Goal: Task Accomplishment & Management: Manage account settings

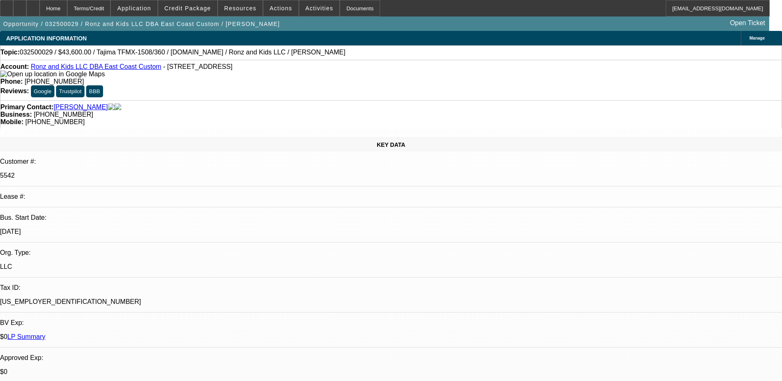
select select "0"
select select "2"
select select "0"
select select "2"
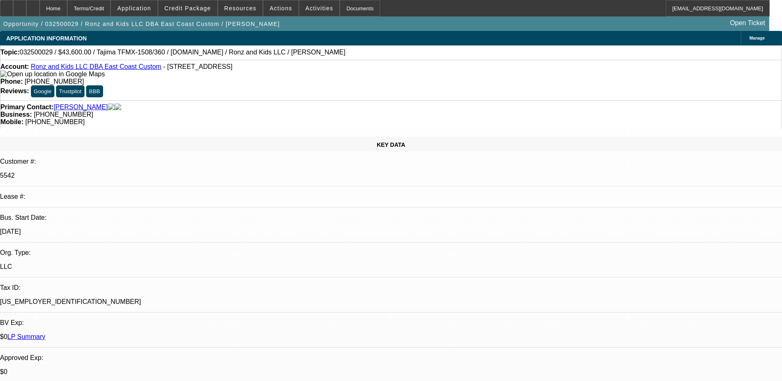
select select "0"
select select "2"
select select "0"
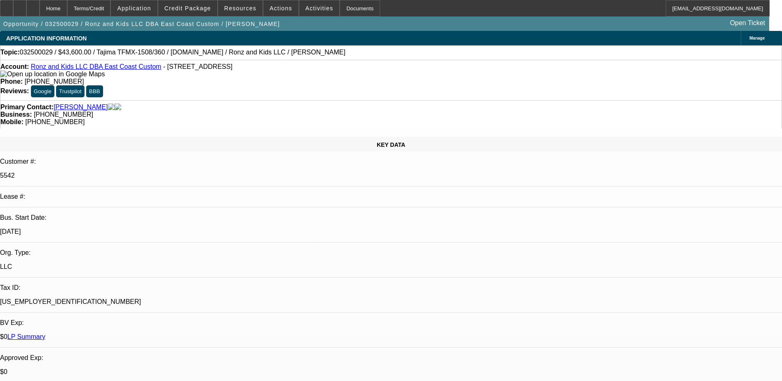
select select "2"
select select "0"
select select "1"
select select "2"
select select "6"
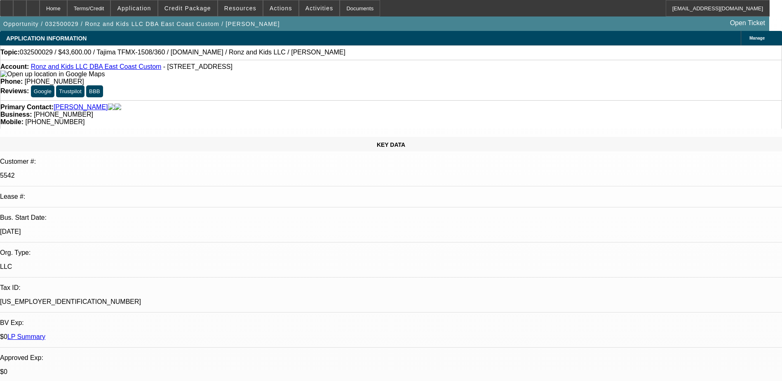
select select "1"
select select "2"
select select "6"
select select "1"
select select "2"
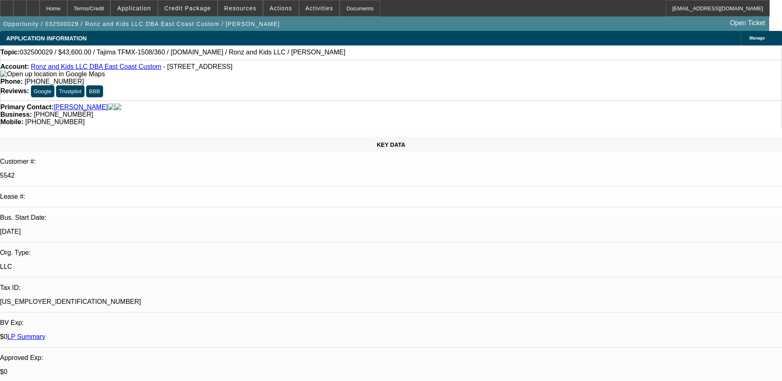
select select "6"
select select "1"
select select "2"
select select "6"
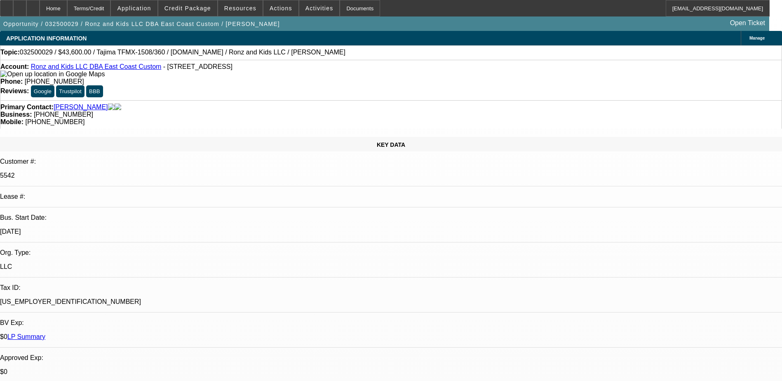
click at [71, 104] on link "Tasca, Mark" at bounding box center [81, 107] width 54 height 7
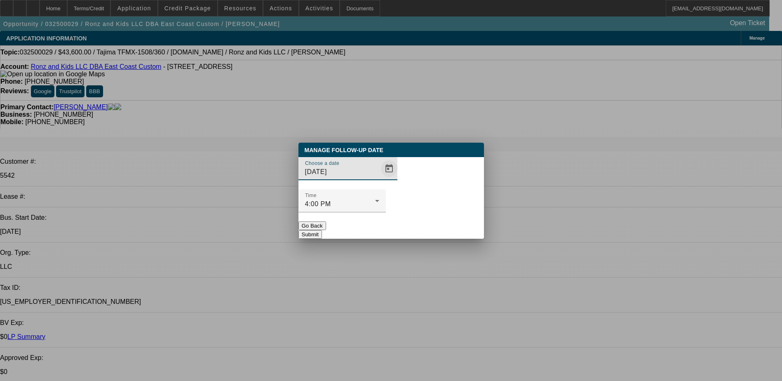
click at [379, 179] on span "Open calendar" at bounding box center [389, 169] width 20 height 20
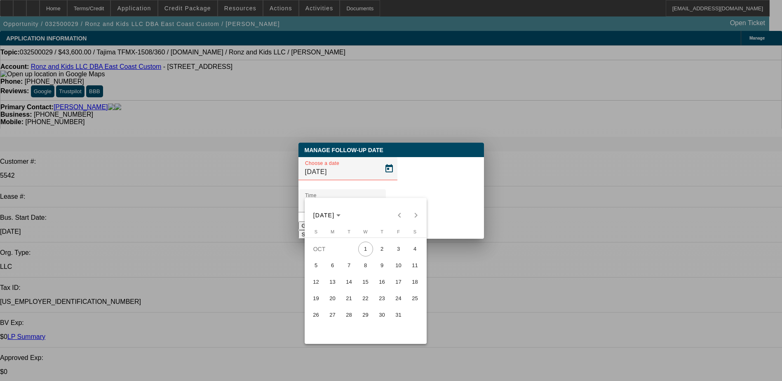
click at [384, 249] on span "2" at bounding box center [382, 249] width 15 height 15
type input "10/2/2025"
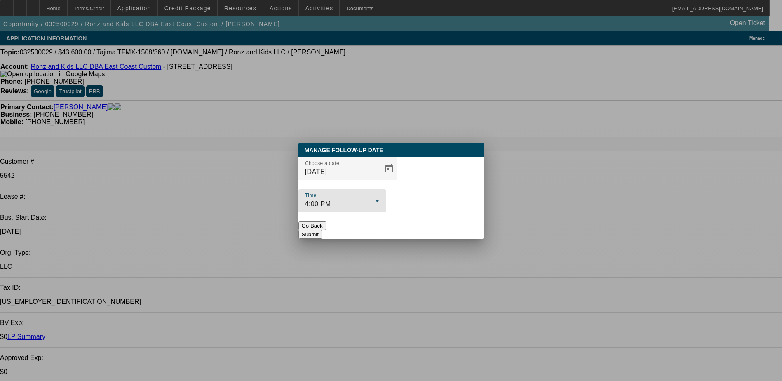
click at [375, 199] on div "4:00 PM" at bounding box center [340, 204] width 70 height 10
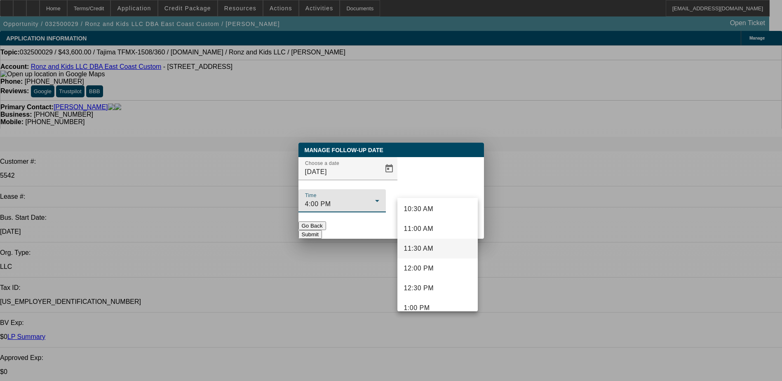
scroll to position [419, 0]
click at [425, 212] on span "10:30 AM" at bounding box center [419, 208] width 30 height 10
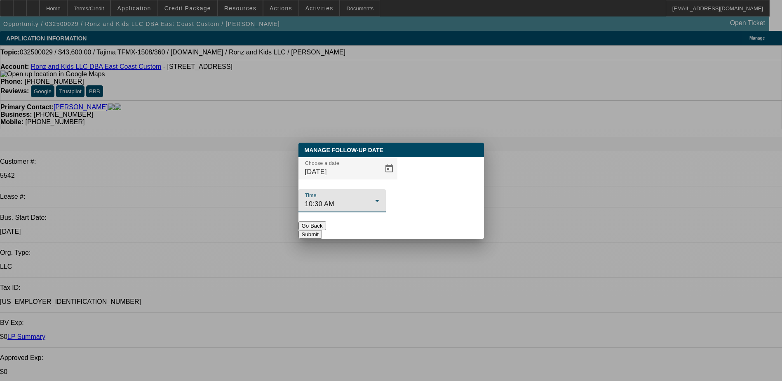
click at [322, 230] on button "Submit" at bounding box center [311, 234] width 24 height 9
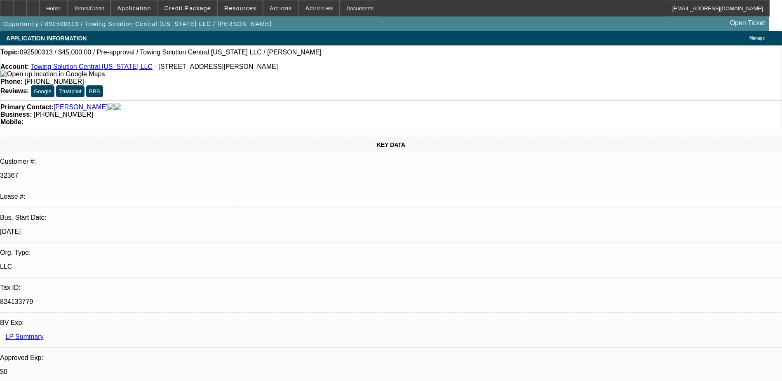
select select "0"
select select "2"
select select "0.1"
select select "4"
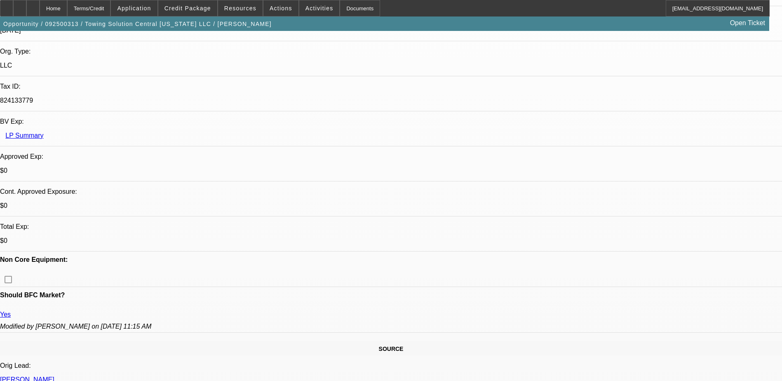
scroll to position [247, 0]
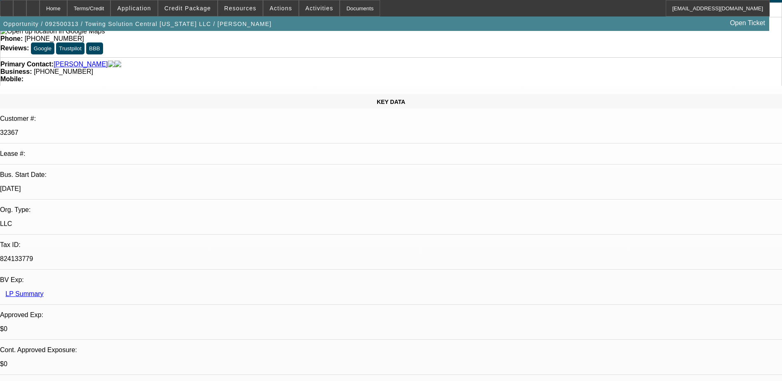
scroll to position [0, 0]
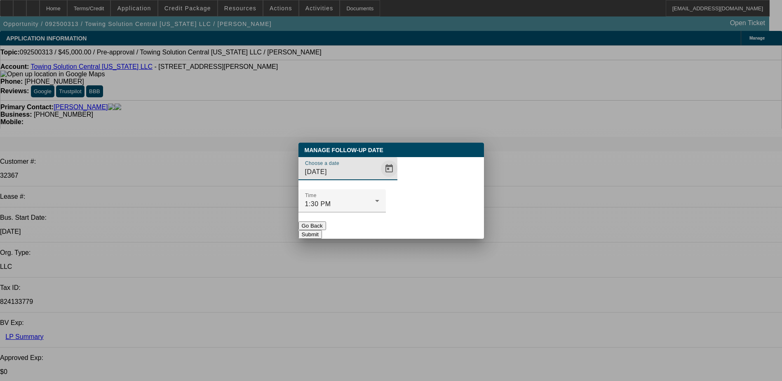
click at [381, 179] on span "Open calendar" at bounding box center [389, 169] width 20 height 20
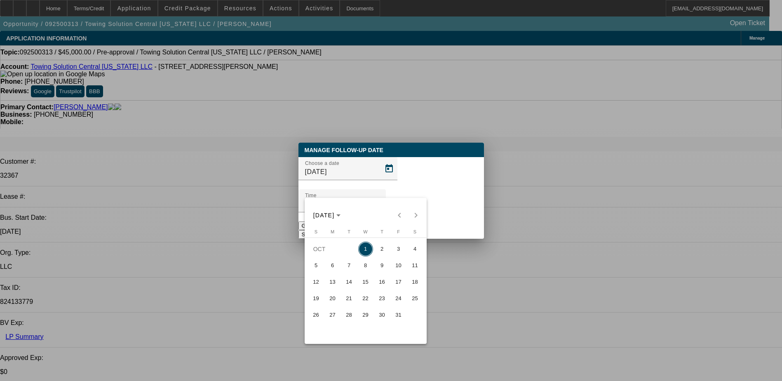
click at [384, 250] on span "2" at bounding box center [382, 249] width 15 height 15
type input "[DATE]"
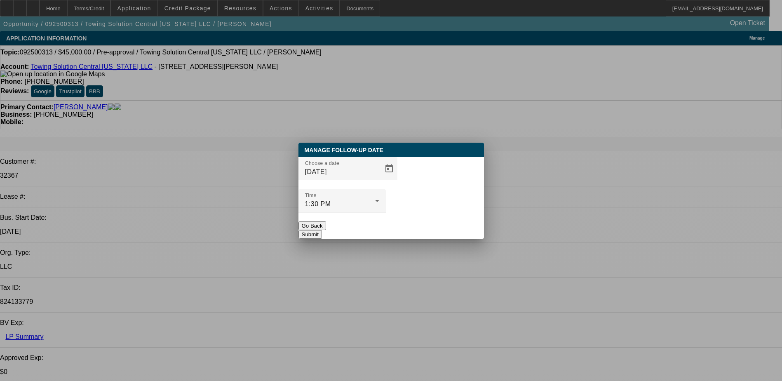
click at [322, 230] on button "Submit" at bounding box center [311, 234] width 24 height 9
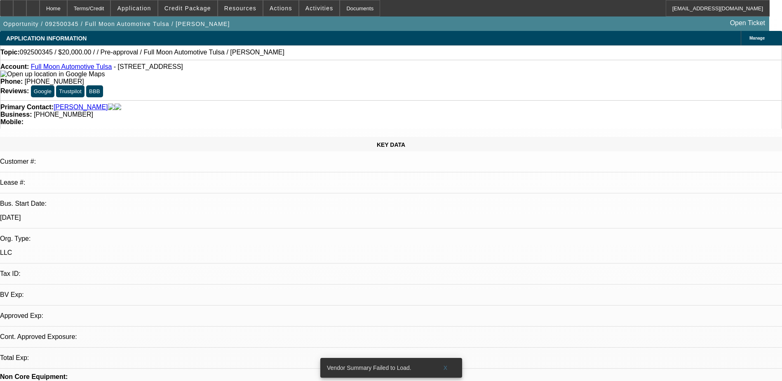
select select "0"
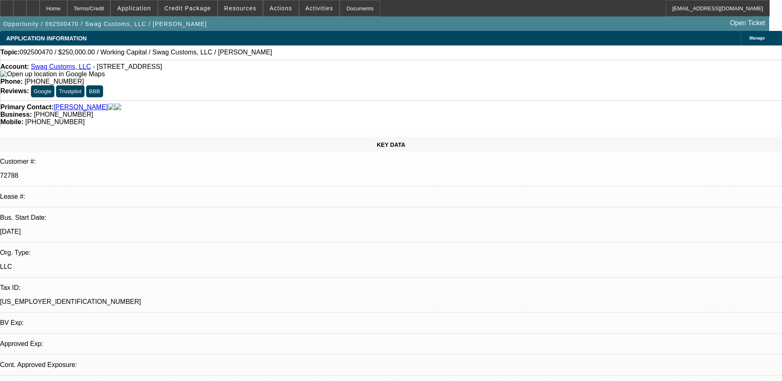
select select "0"
select select "2"
select select "0"
select select "6"
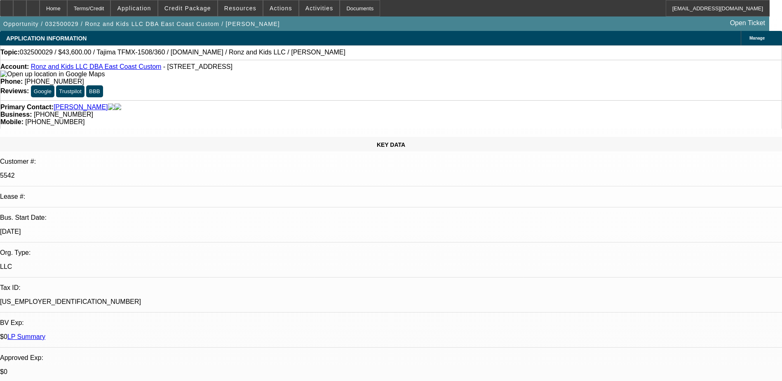
select select "0"
select select "2"
select select "0"
select select "2"
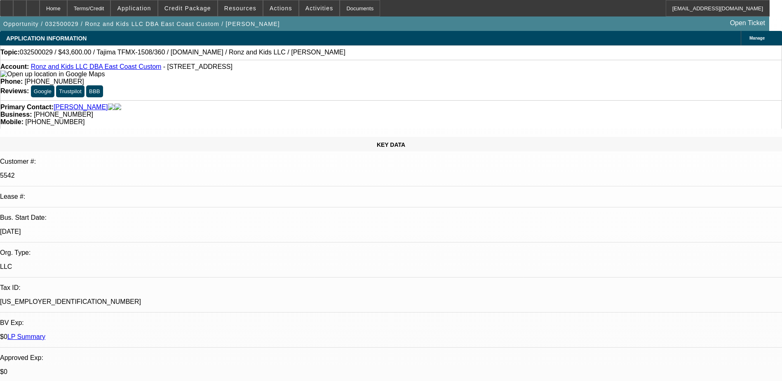
select select "0"
select select "2"
select select "0"
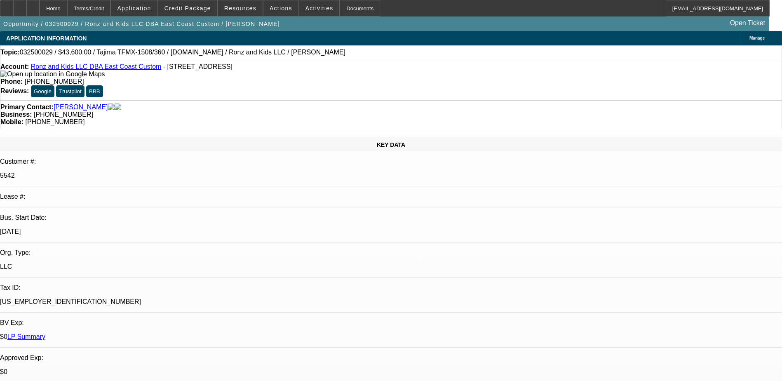
select select "2"
select select "0"
select select "1"
select select "2"
select select "6"
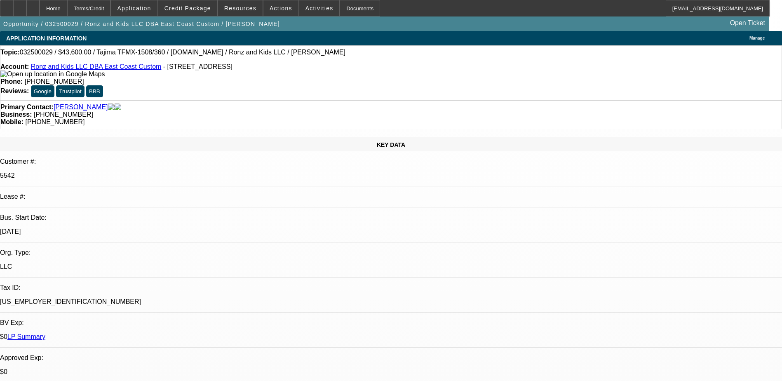
select select "1"
select select "2"
select select "6"
select select "1"
select select "2"
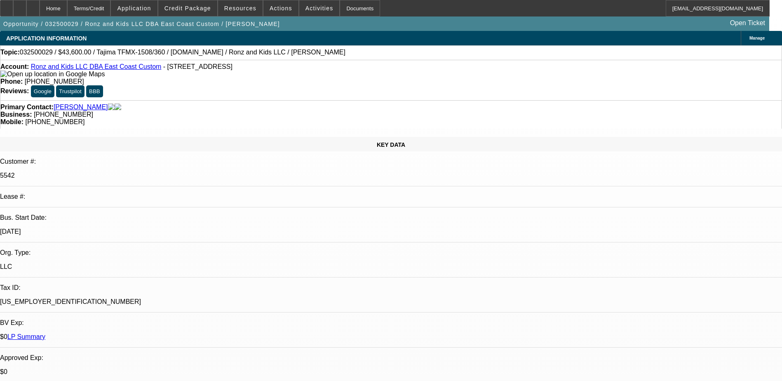
select select "6"
select select "1"
select select "2"
select select "6"
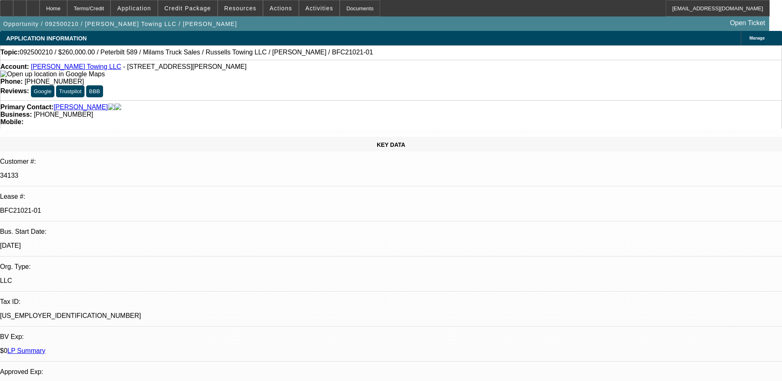
select select "0"
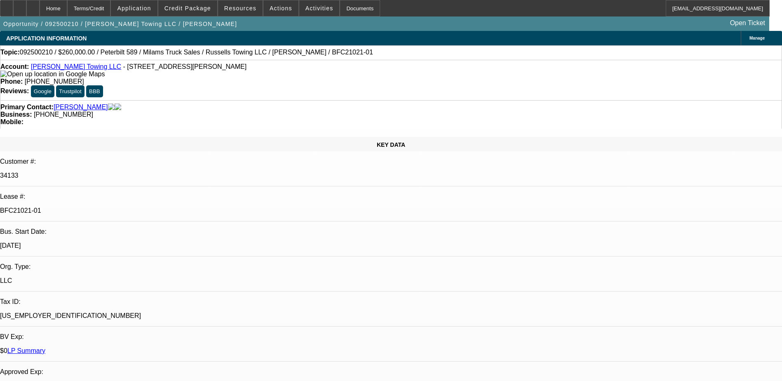
select select "0"
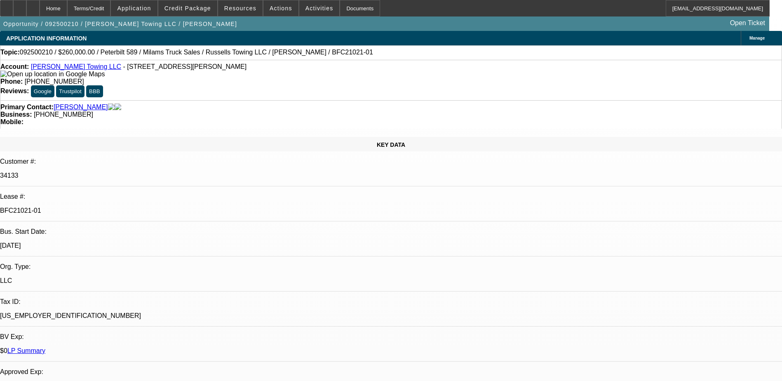
select select "0"
select select "1"
select select "3"
select select "6"
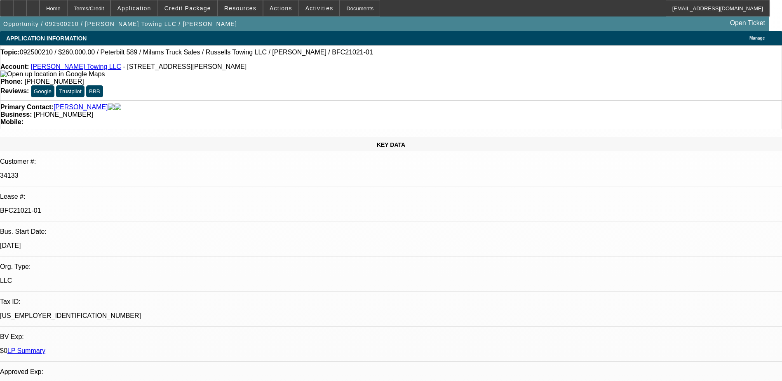
select select "1"
select select "3"
select select "6"
select select "1"
select select "3"
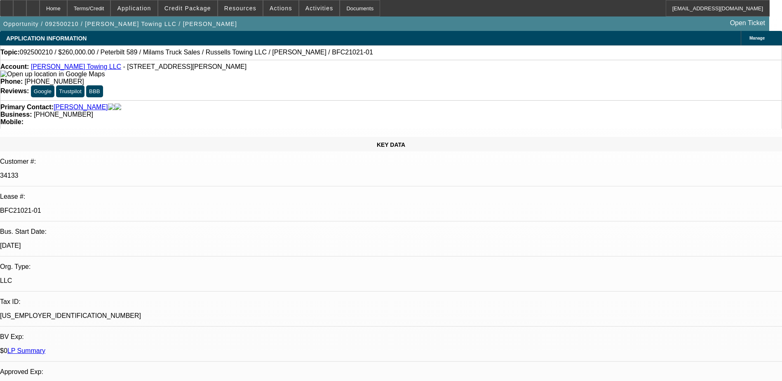
select select "6"
select select "1"
select select "3"
select select "6"
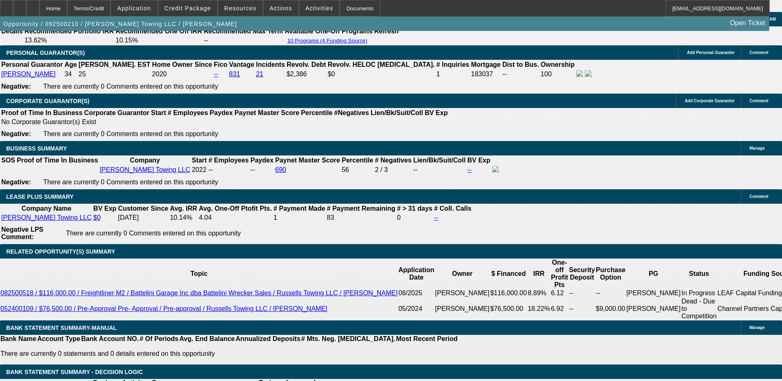
scroll to position [1444, 0]
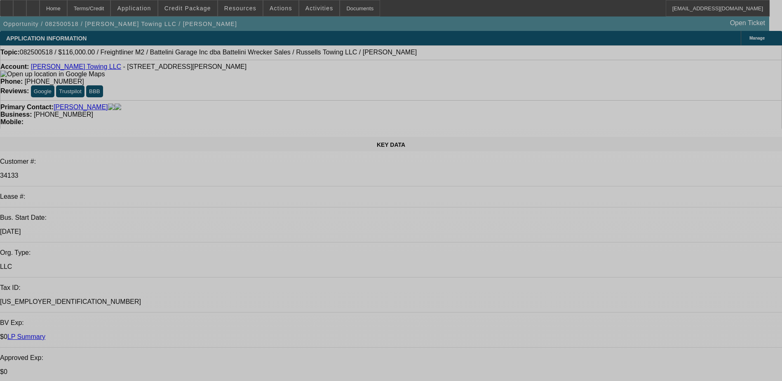
select select "0"
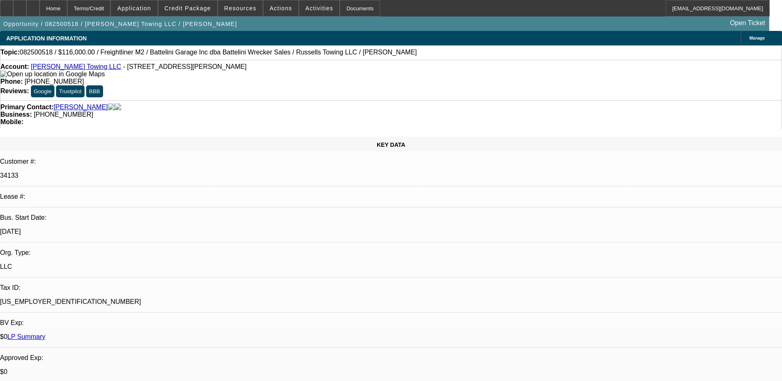
select select "0"
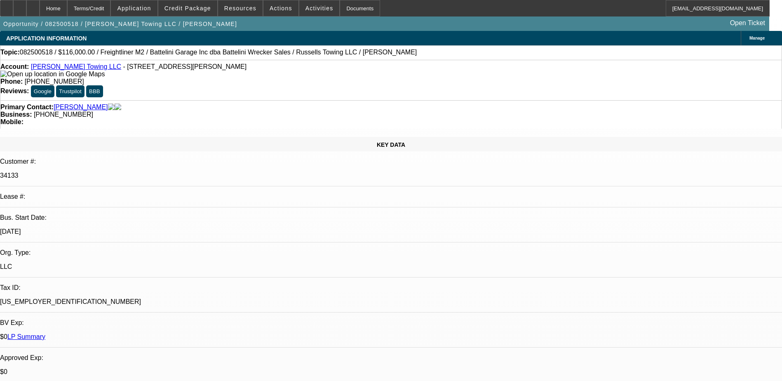
select select "0"
select select "1"
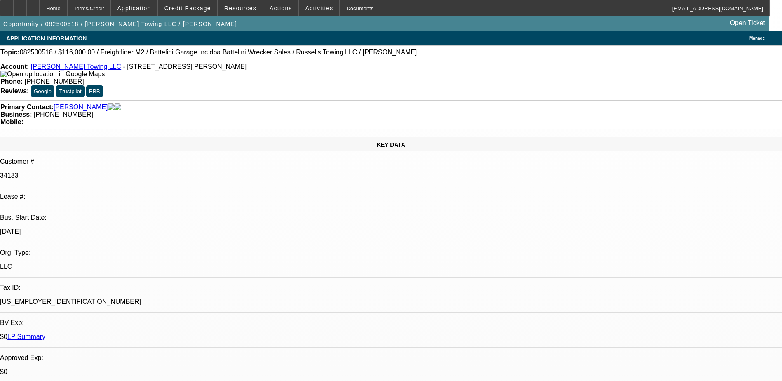
select select "3"
select select "6"
select select "1"
select select "3"
select select "6"
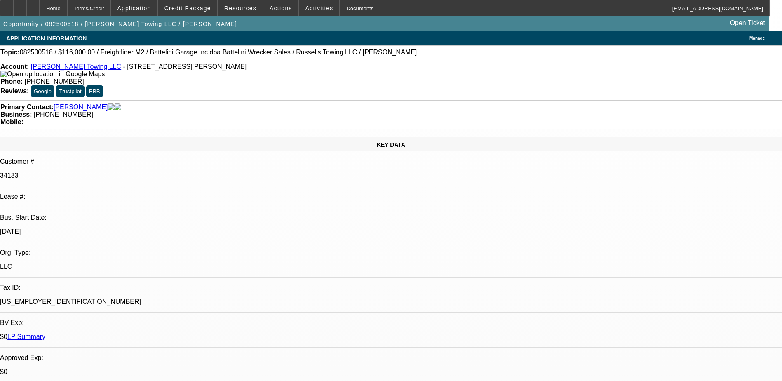
select select "1"
select select "3"
select select "6"
select select "1"
select select "3"
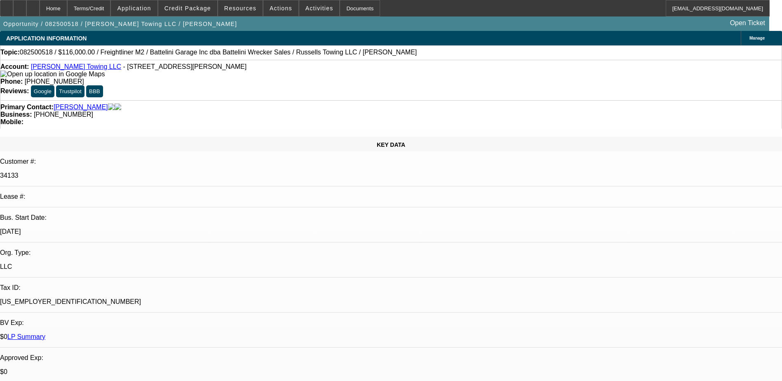
select select "6"
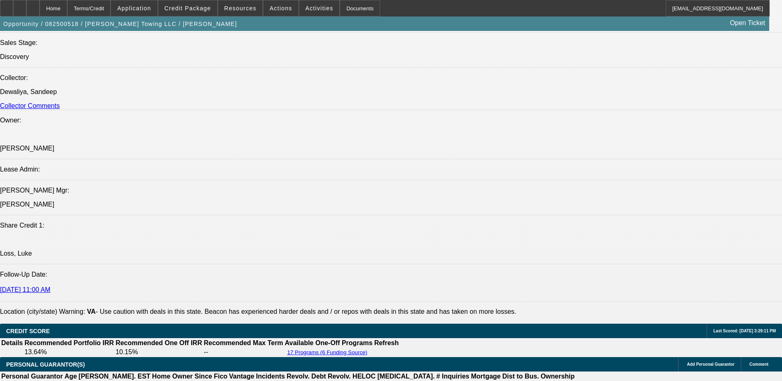
scroll to position [907, 0]
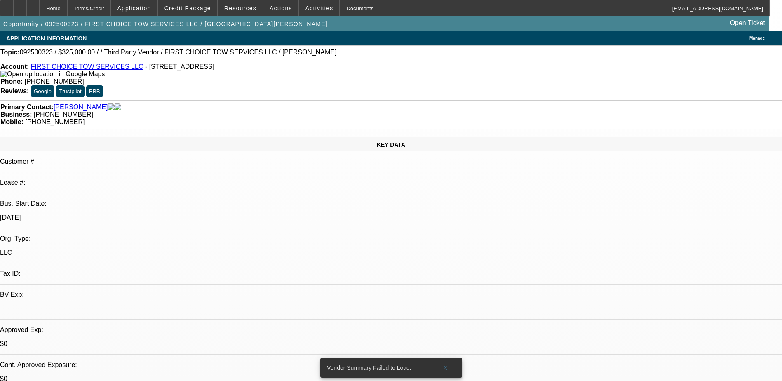
select select "0"
select select "2"
select select "0.1"
select select "4"
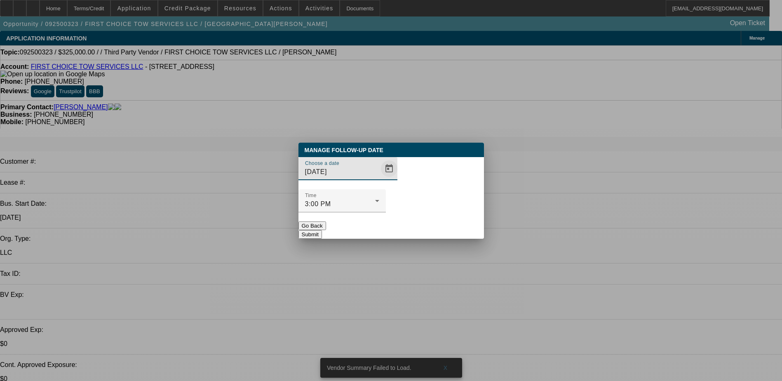
click at [380, 179] on span "Open calendar" at bounding box center [389, 169] width 20 height 20
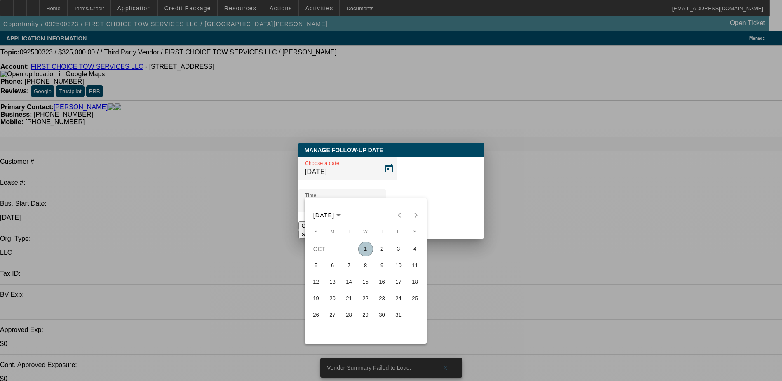
click at [366, 250] on span "1" at bounding box center [365, 249] width 15 height 15
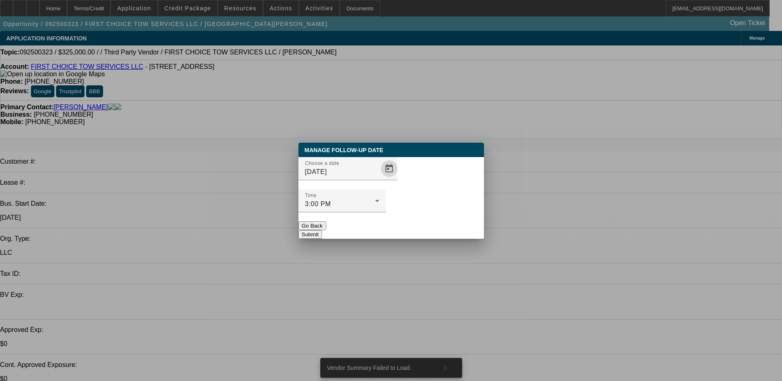
click at [386, 189] on div "Choose a date [DATE]" at bounding box center [392, 173] width 186 height 32
click at [379, 179] on span "Open calendar" at bounding box center [389, 169] width 20 height 20
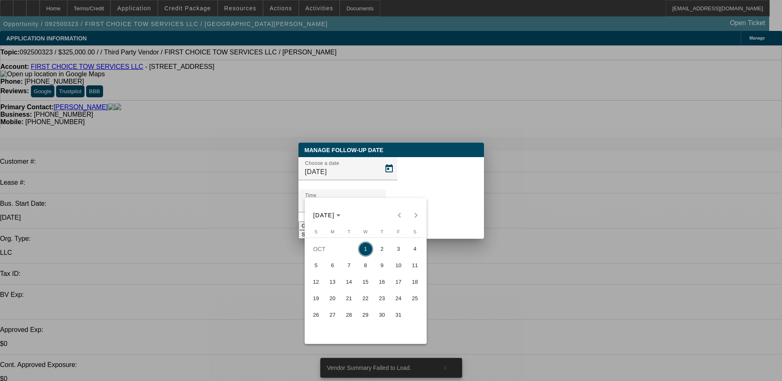
click at [384, 252] on span "2" at bounding box center [382, 249] width 15 height 15
type input "[DATE]"
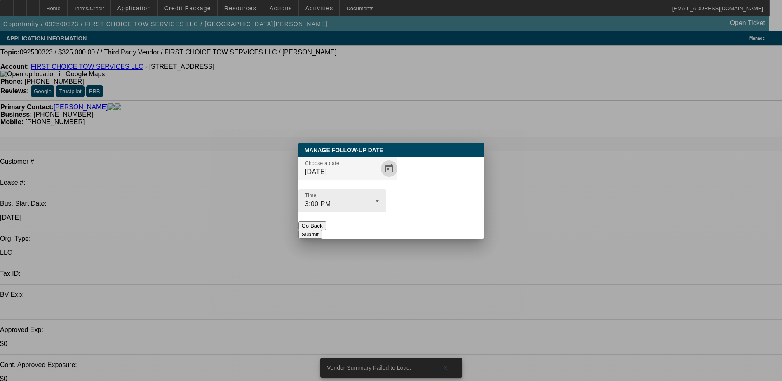
drag, startPoint x: 423, startPoint y: 184, endPoint x: 421, endPoint y: 188, distance: 5.0
click at [379, 189] on div "Time 3:00 PM" at bounding box center [342, 200] width 74 height 23
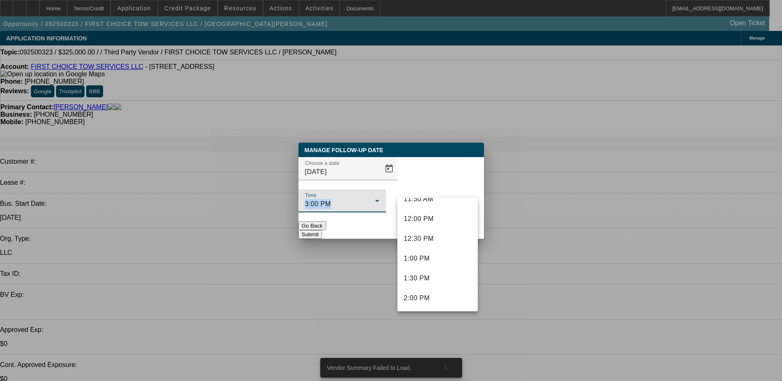
scroll to position [462, 0]
click at [424, 216] on mat-option "12:00 PM" at bounding box center [438, 224] width 80 height 20
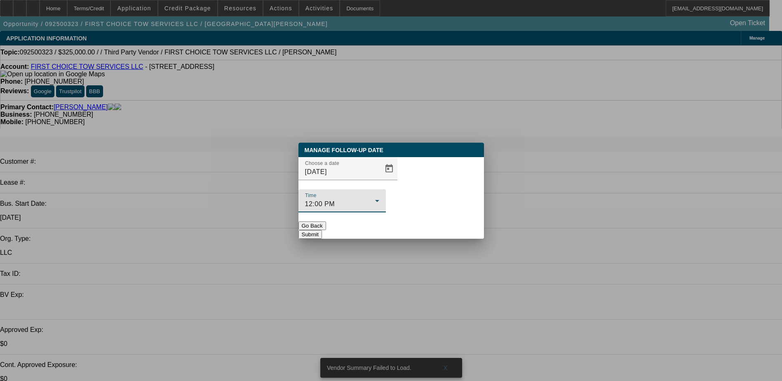
click at [322, 230] on button "Submit" at bounding box center [311, 234] width 24 height 9
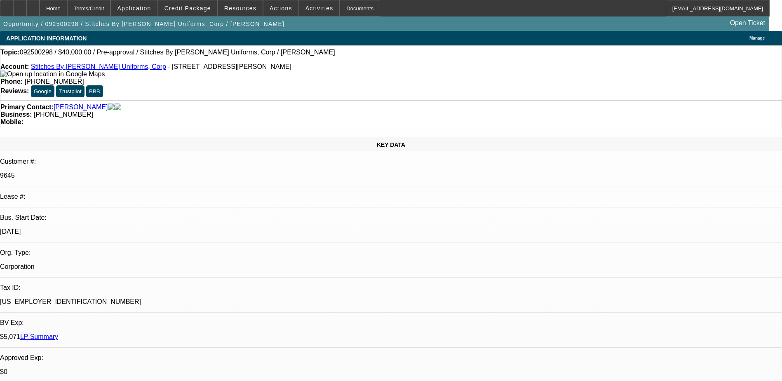
select select "0"
select select "2"
select select "0.1"
select select "4"
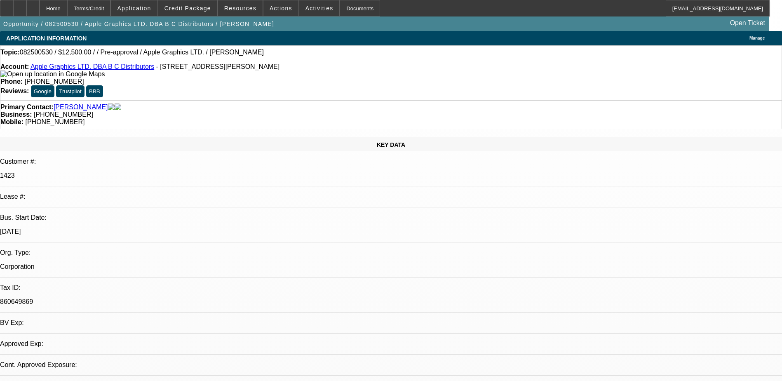
select select "0"
select select "2"
select select "0.1"
select select "4"
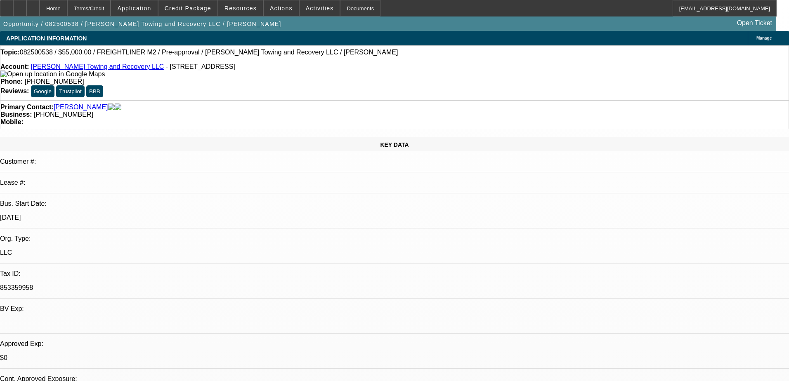
select select "0"
select select "2"
select select "0.1"
select select "4"
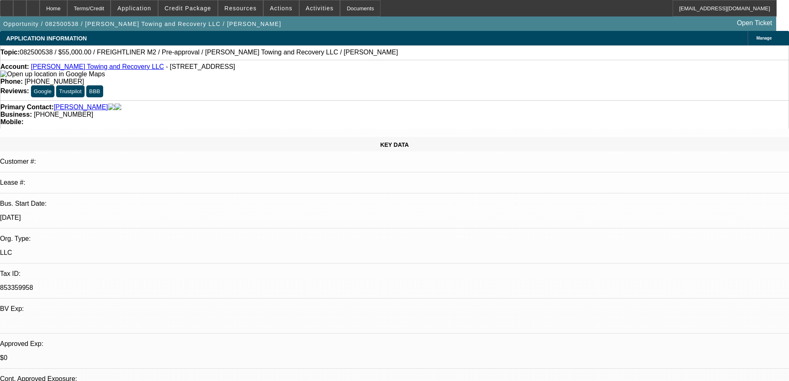
select select "0"
select select "2"
select select "0.1"
select select "4"
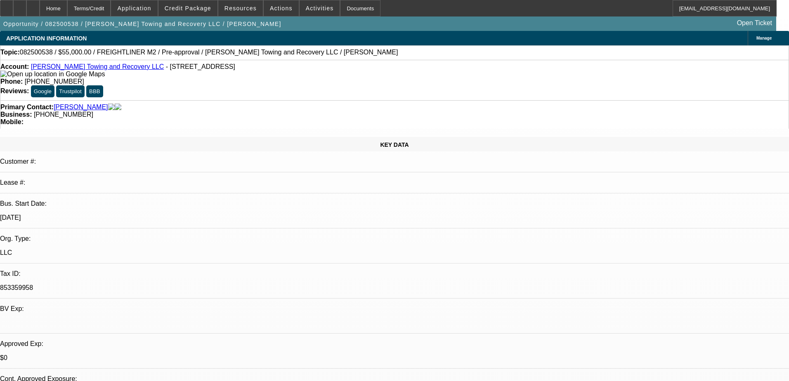
select select "0"
select select "2"
select select "0.1"
select select "4"
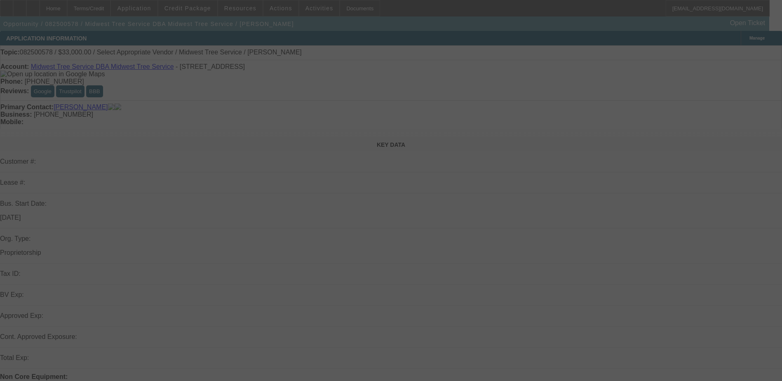
click at [282, 125] on div at bounding box center [391, 190] width 782 height 381
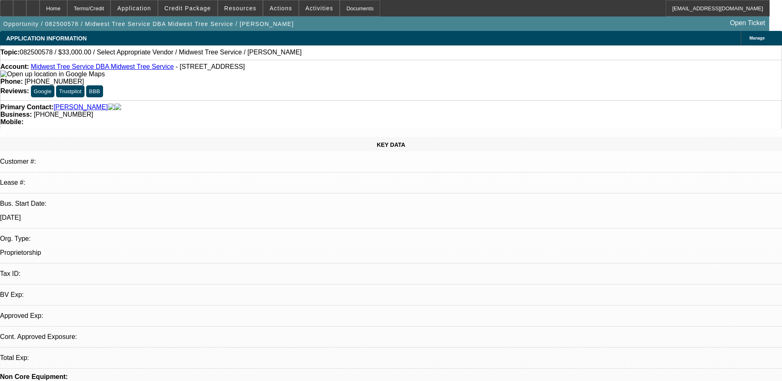
select select "0"
select select "2"
select select "0.1"
select select "4"
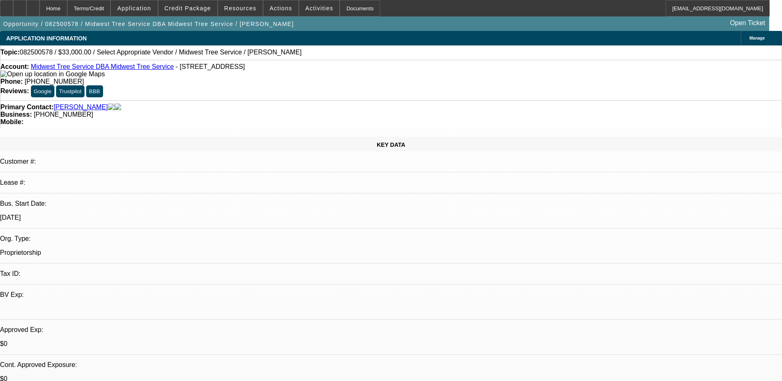
click at [207, 8] on span "Credit Package" at bounding box center [188, 8] width 47 height 7
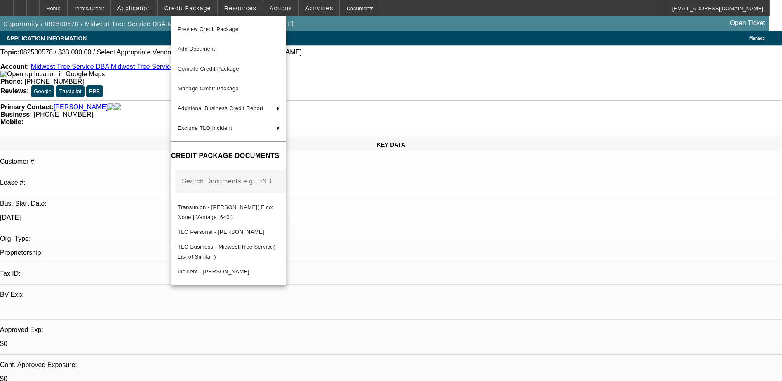
click at [129, 104] on div at bounding box center [391, 190] width 782 height 381
